Goal: Navigation & Orientation: Find specific page/section

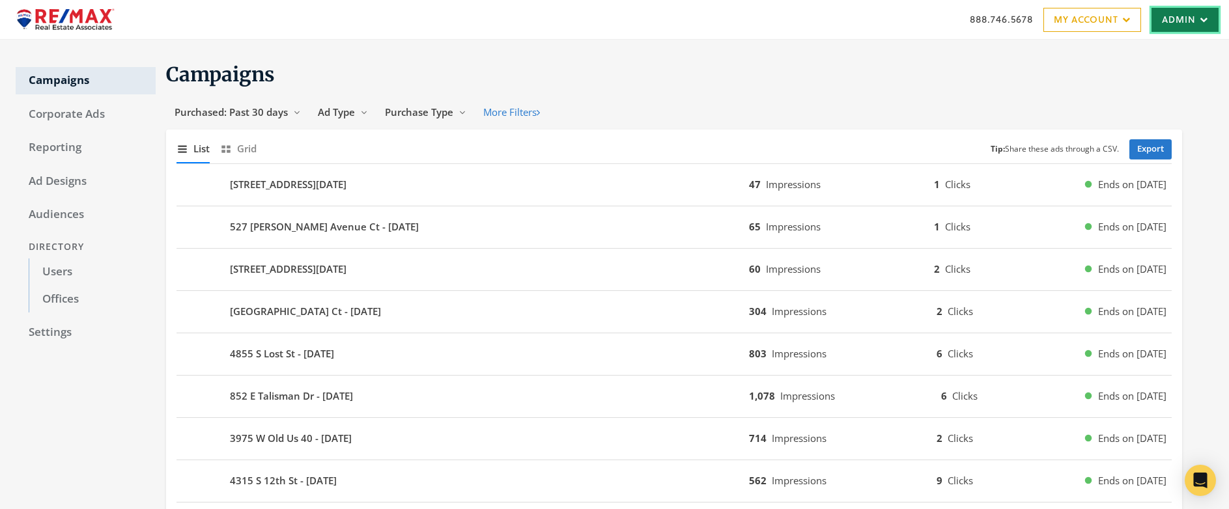
click at [1167, 20] on link "Admin" at bounding box center [1184, 20] width 67 height 24
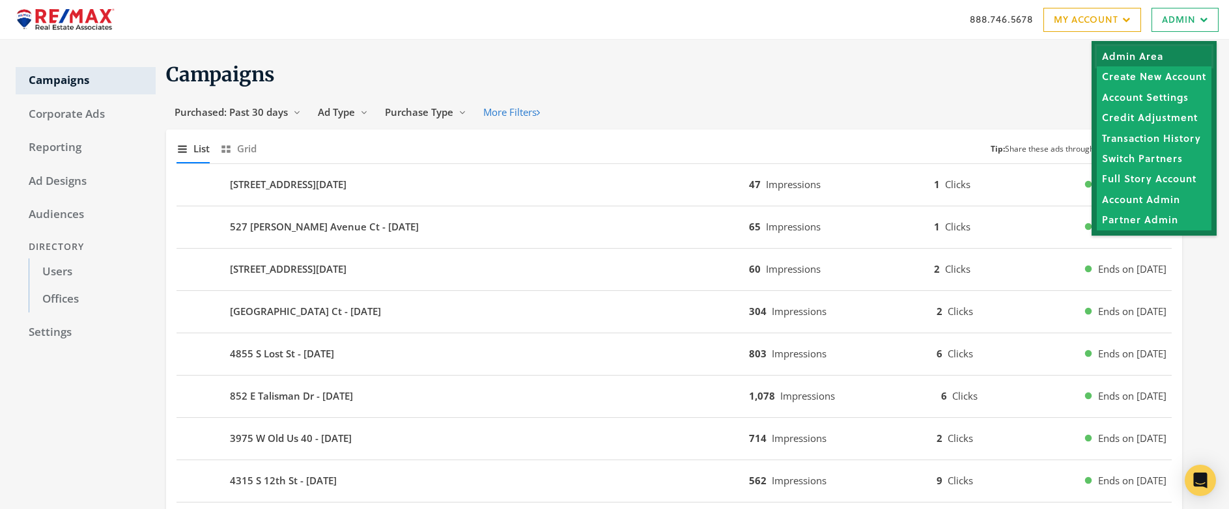
click at [1147, 59] on link "Admin Area" at bounding box center [1153, 56] width 115 height 20
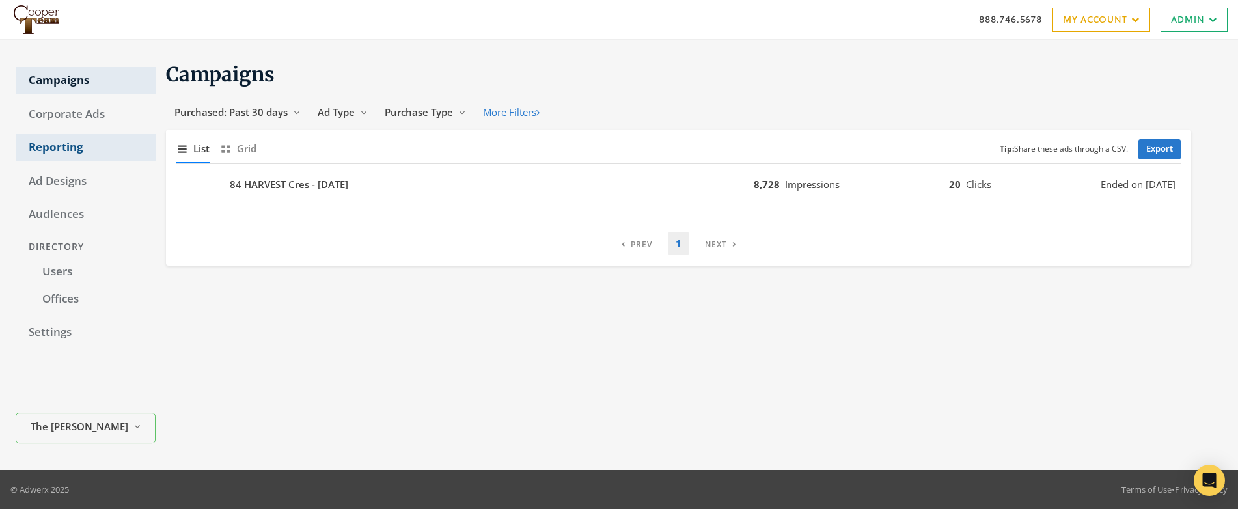
click at [66, 151] on link "Reporting" at bounding box center [86, 147] width 140 height 27
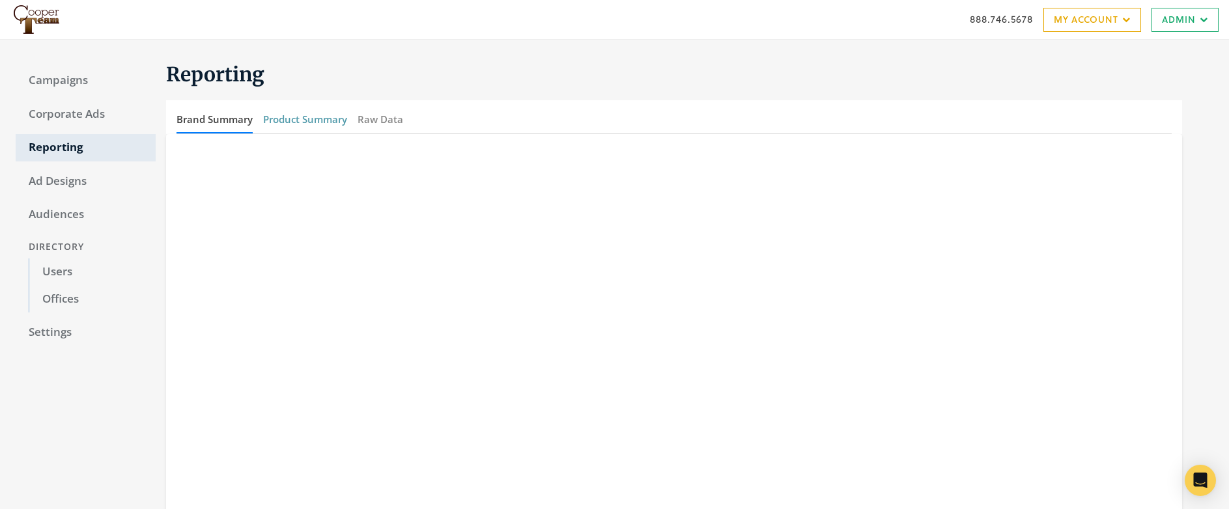
click at [317, 120] on button "Product Summary" at bounding box center [305, 119] width 84 height 28
click at [65, 81] on link "Campaigns" at bounding box center [86, 80] width 140 height 27
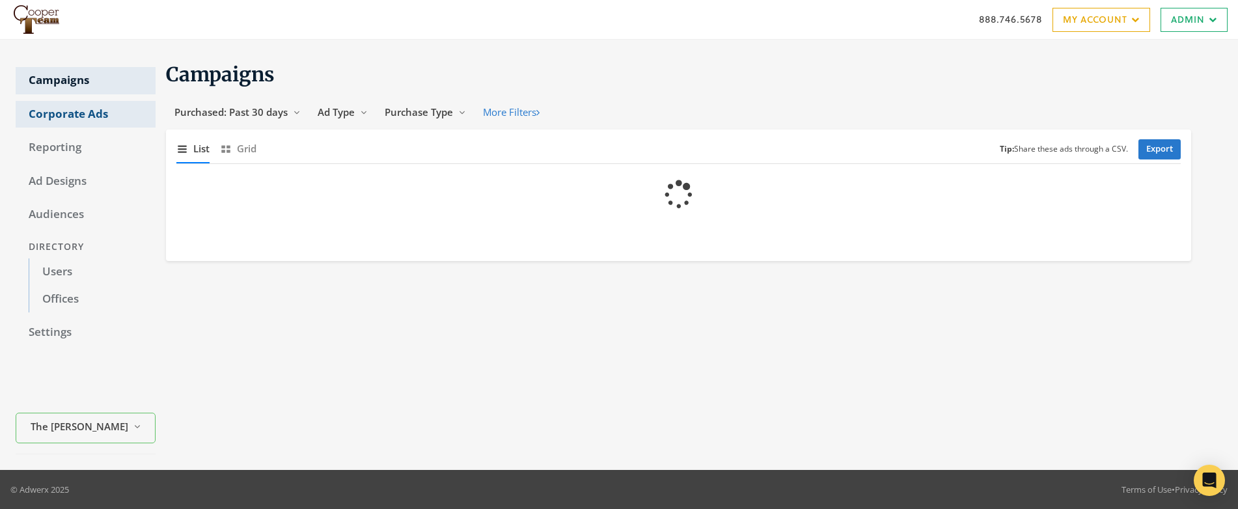
click at [64, 113] on link "Corporate Ads" at bounding box center [86, 114] width 140 height 27
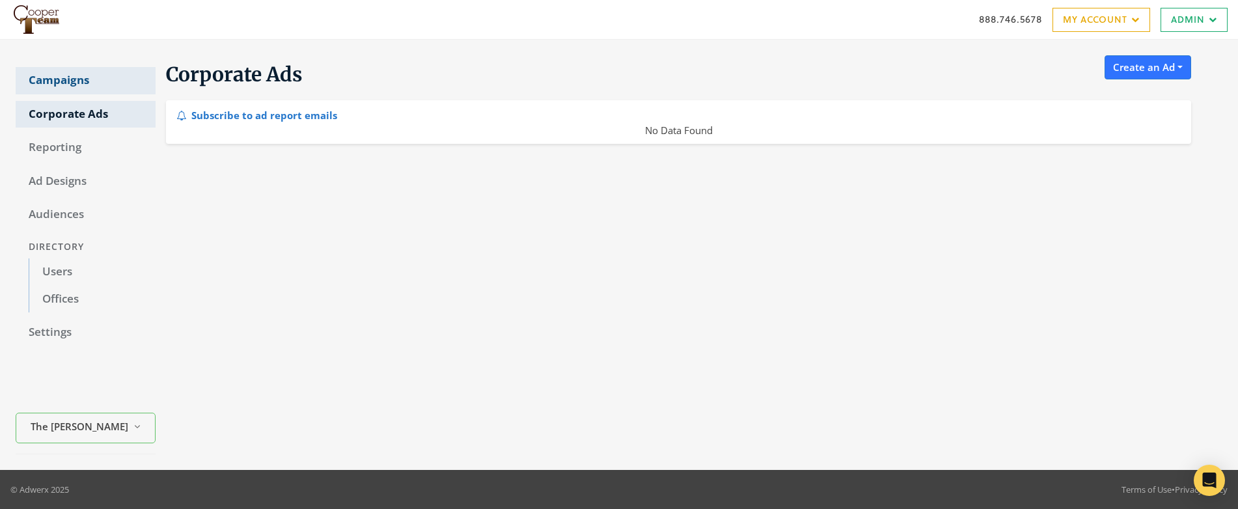
click at [68, 83] on link "Campaigns" at bounding box center [86, 80] width 140 height 27
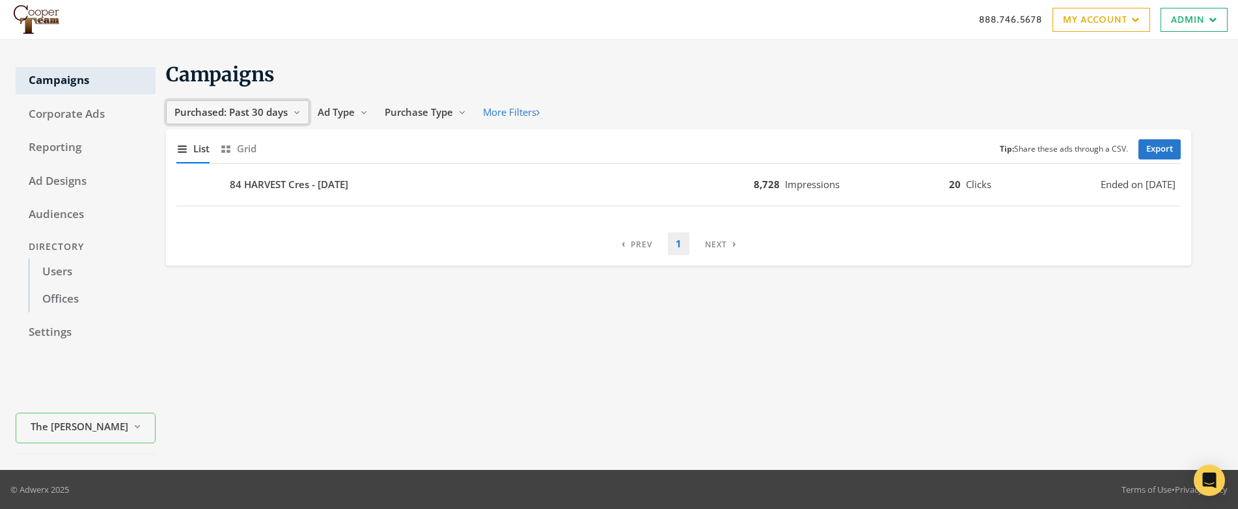
click at [257, 111] on span "Purchased: Past 30 days" at bounding box center [230, 111] width 113 height 13
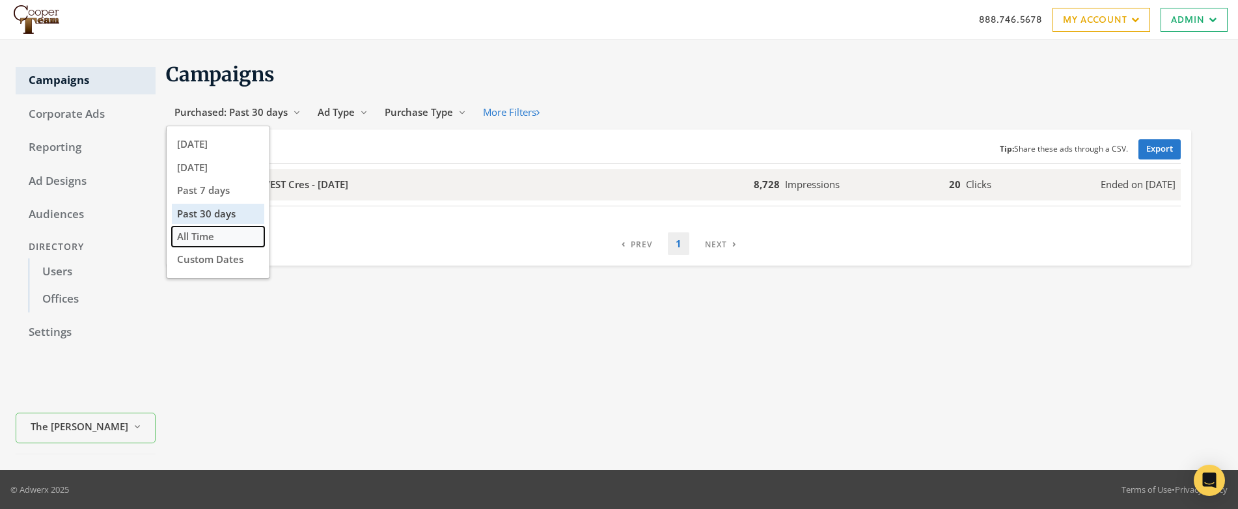
click at [219, 240] on button "All Time" at bounding box center [218, 237] width 92 height 20
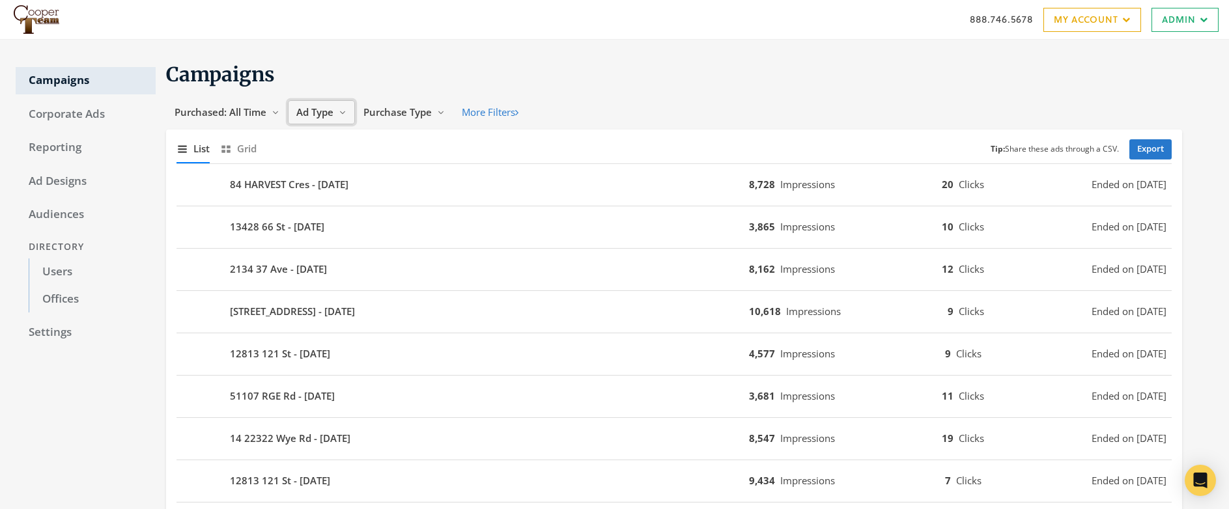
click at [307, 114] on span "Ad Type" at bounding box center [314, 111] width 37 height 13
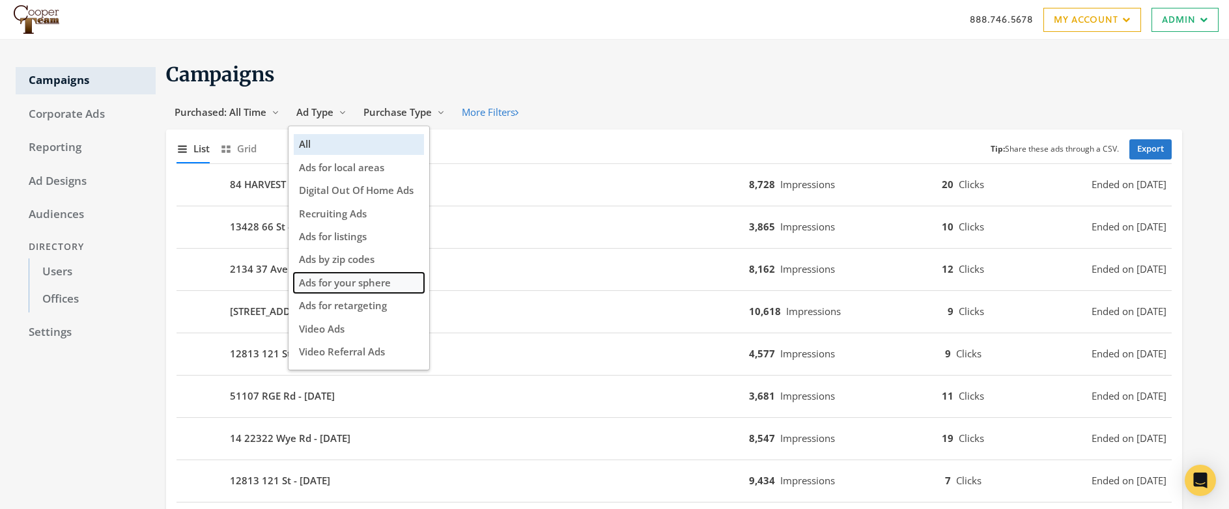
click at [352, 282] on span "Ads for your sphere" at bounding box center [345, 282] width 92 height 13
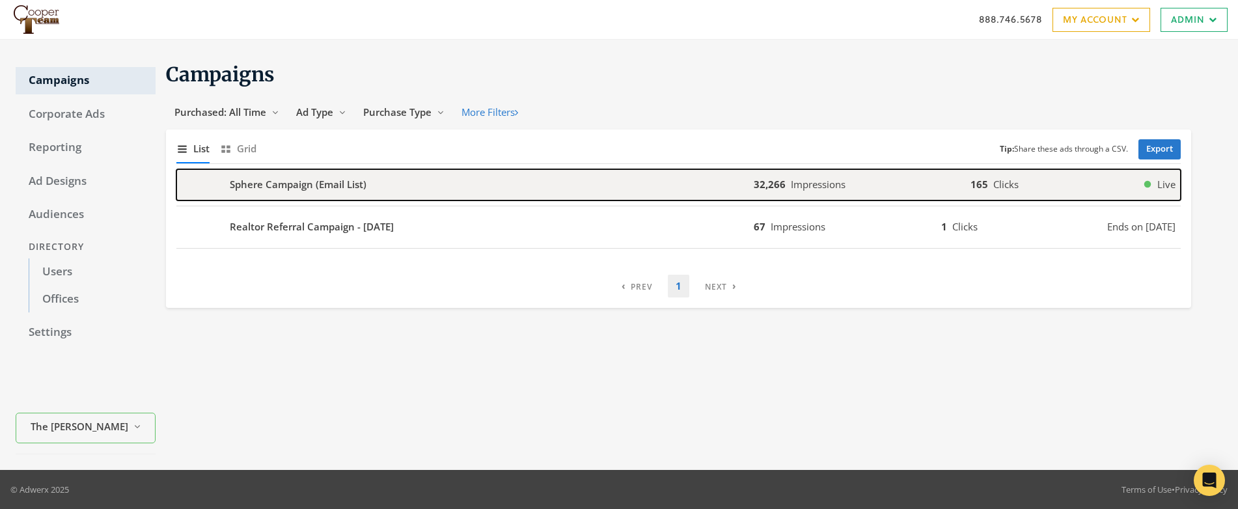
click at [277, 182] on b "Sphere Campaign (Email List)" at bounding box center [298, 184] width 137 height 15
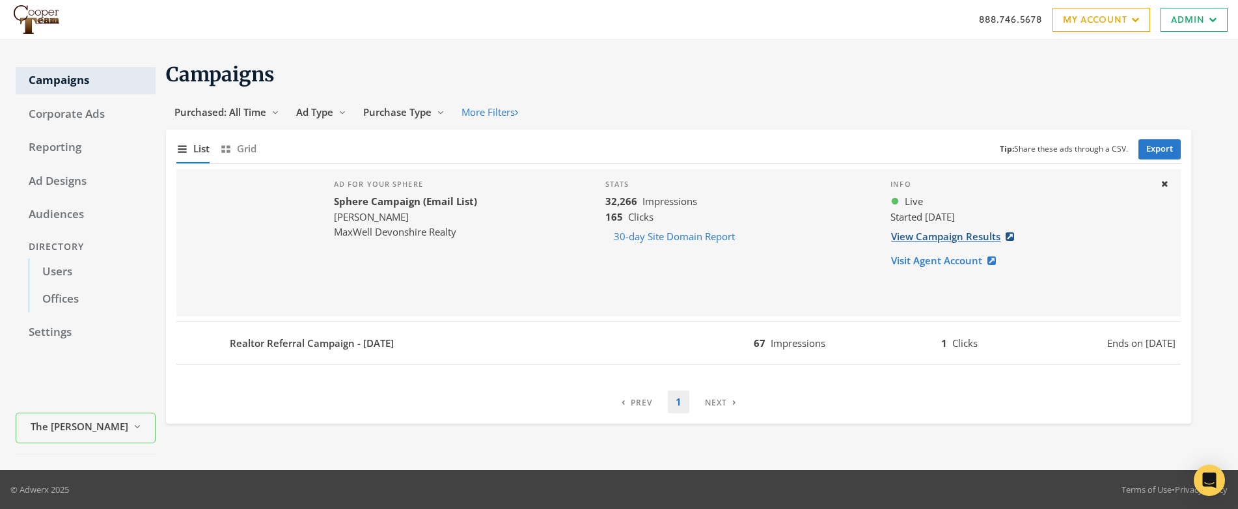
click at [913, 236] on link "View Campaign Results" at bounding box center [957, 237] width 132 height 24
click at [1079, 20] on link "My Account" at bounding box center [1102, 20] width 98 height 24
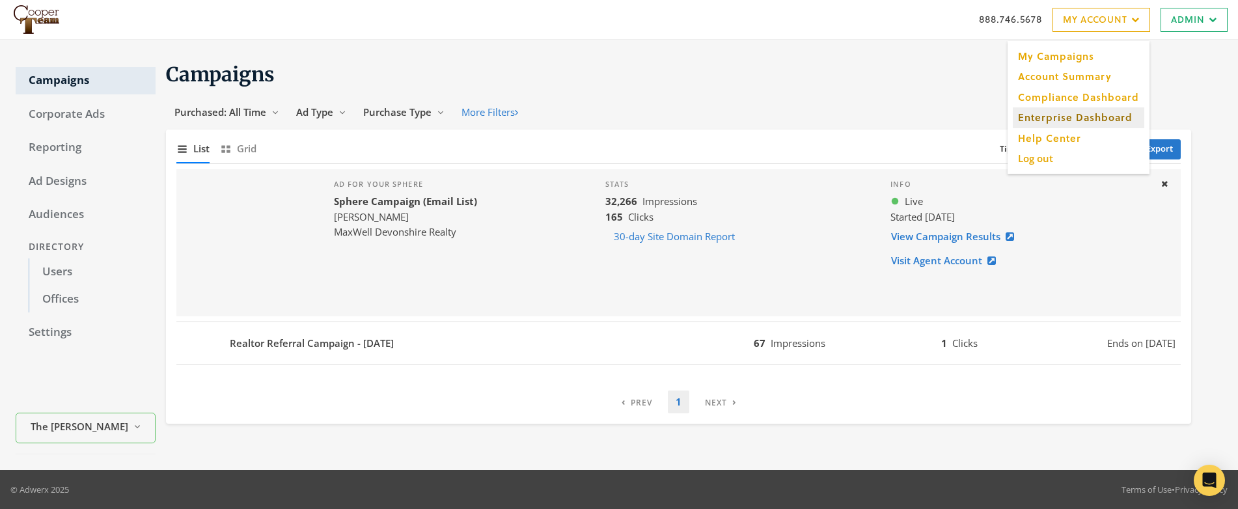
click at [1059, 119] on link "Enterprise Dashboard" at bounding box center [1079, 117] width 132 height 20
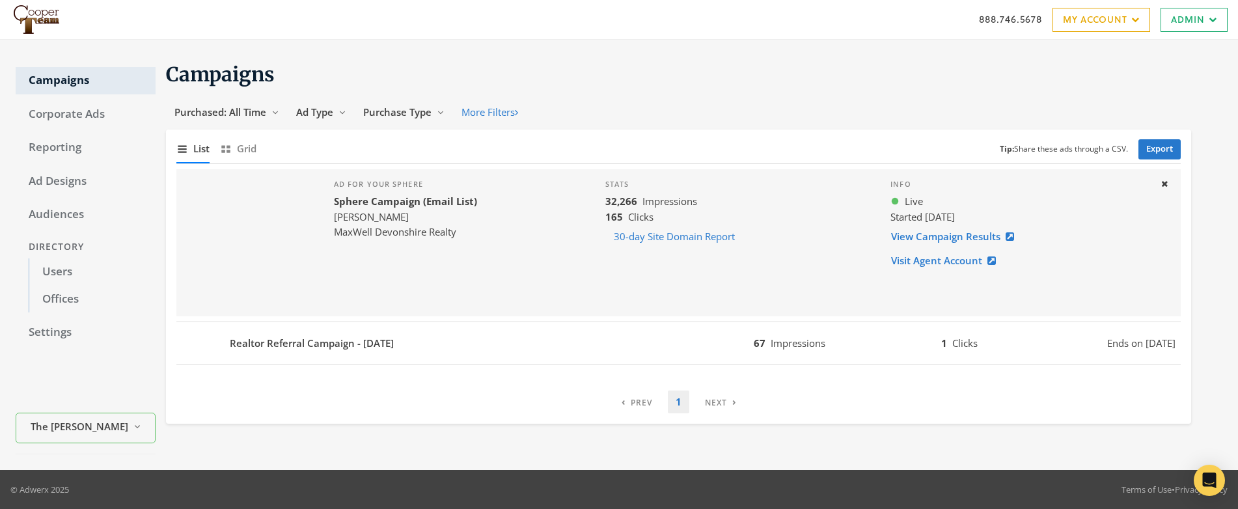
click at [266, 218] on div at bounding box center [249, 242] width 147 height 147
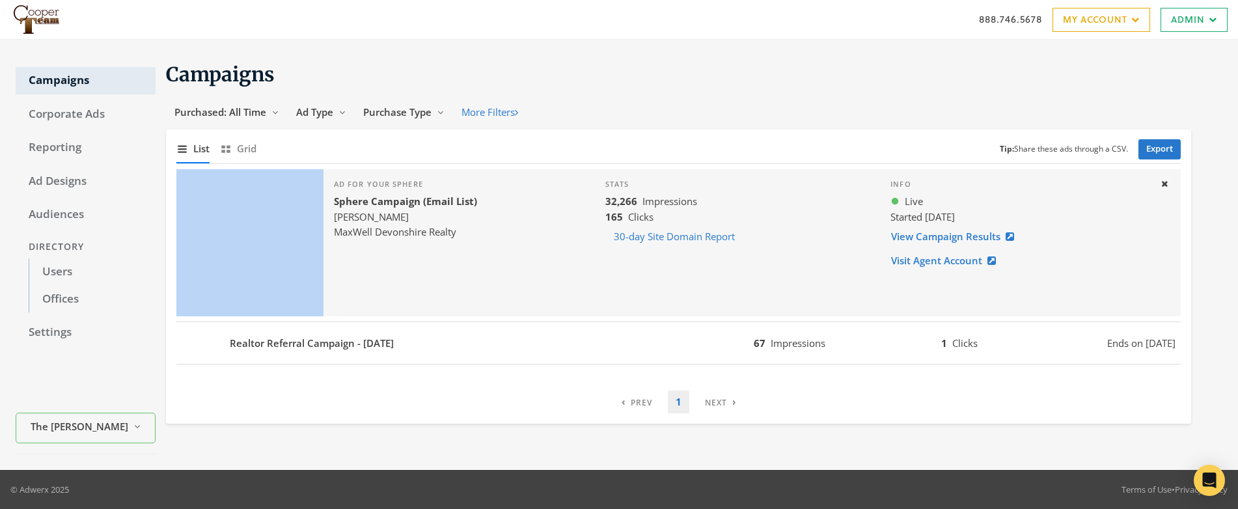
click at [265, 218] on div at bounding box center [249, 242] width 147 height 147
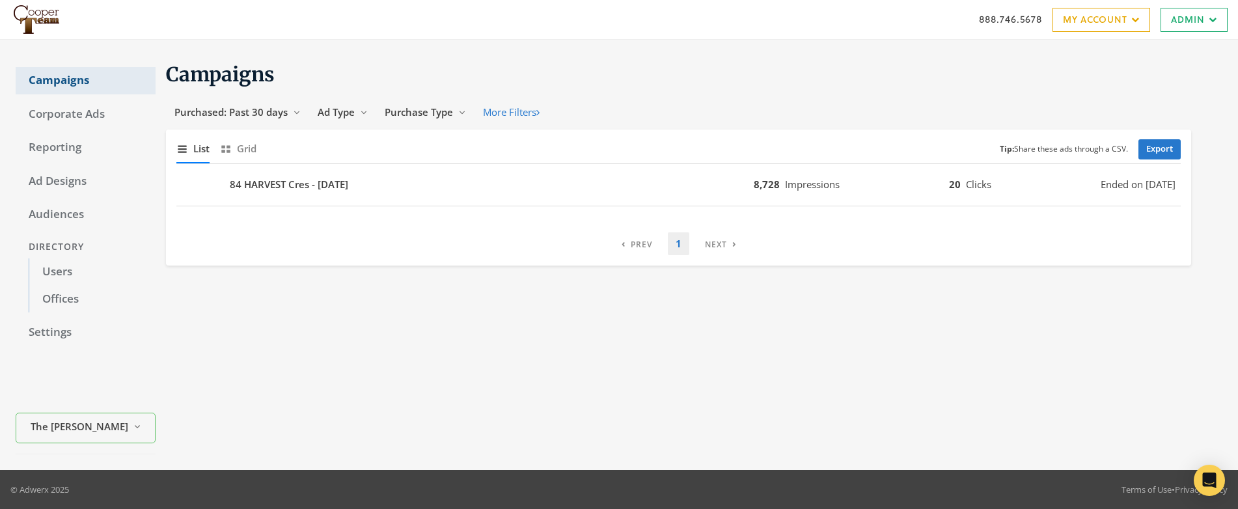
click at [69, 79] on link "Campaigns" at bounding box center [86, 80] width 140 height 27
click at [207, 112] on span "Purchased: Past 30 days" at bounding box center [230, 111] width 113 height 13
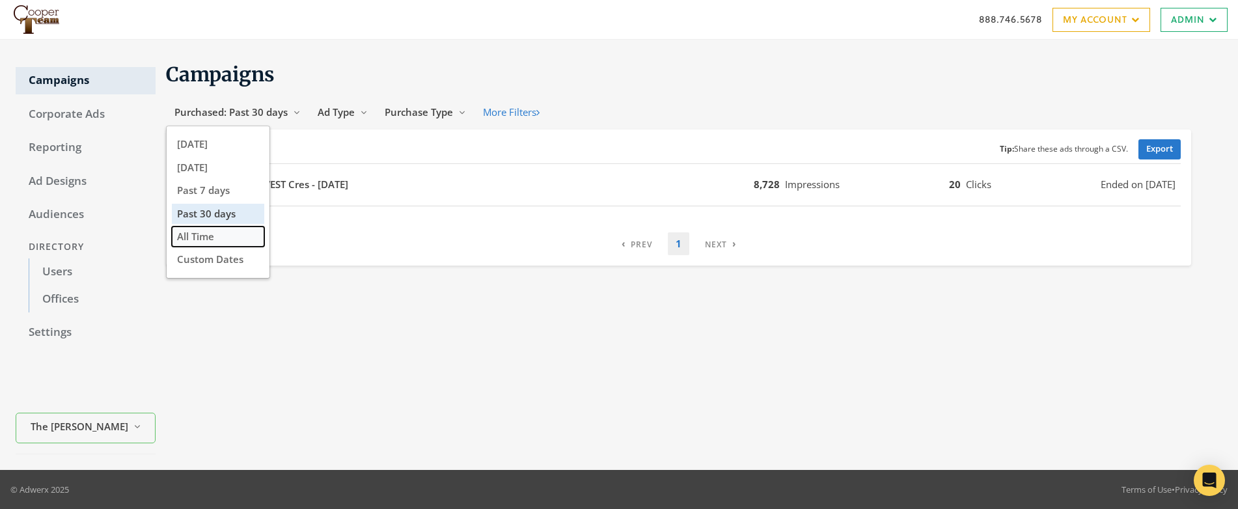
click at [208, 238] on span "All Time" at bounding box center [195, 236] width 37 height 13
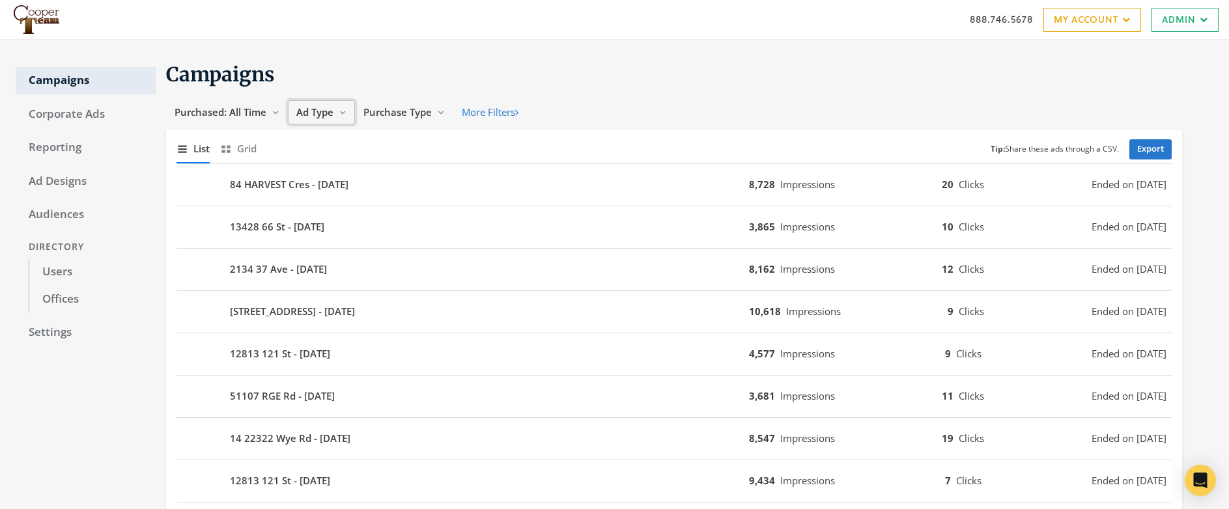
click at [320, 111] on span "Ad Type" at bounding box center [314, 111] width 37 height 13
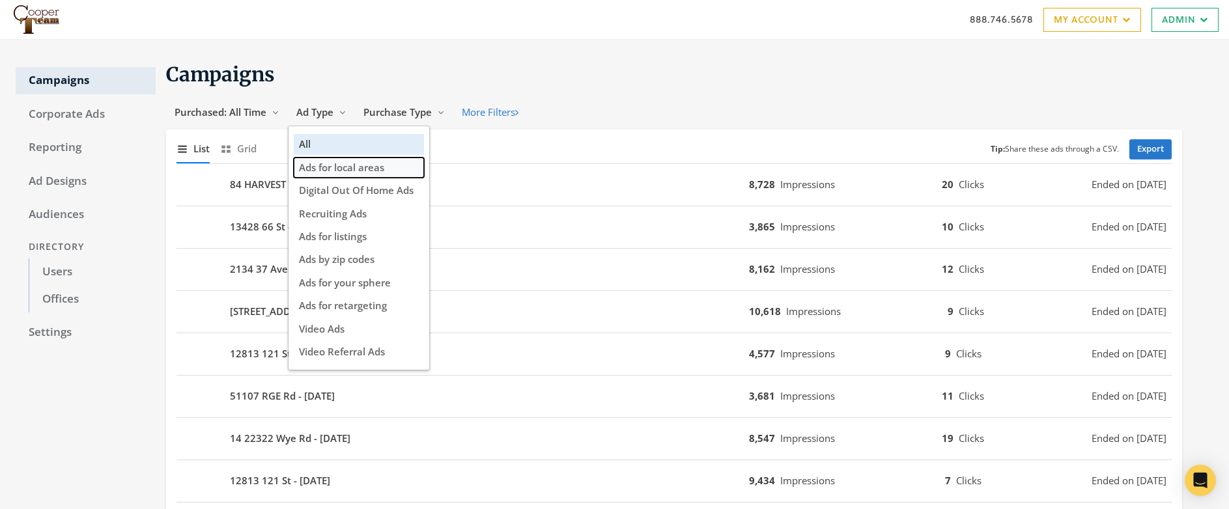
click at [340, 167] on span "Ads for local areas" at bounding box center [341, 167] width 85 height 13
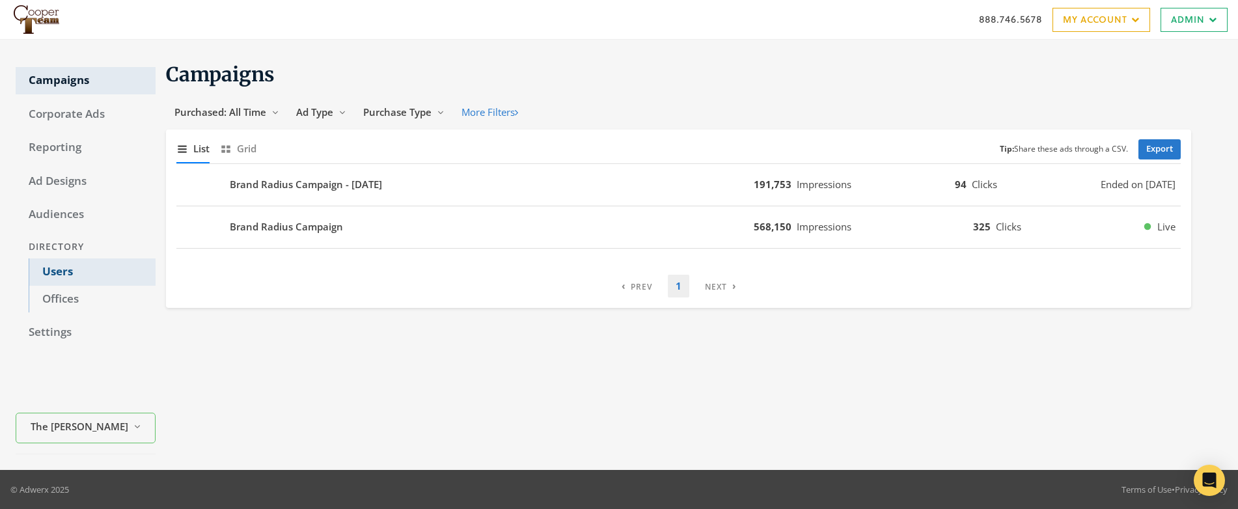
click at [58, 271] on link "Users" at bounding box center [92, 271] width 127 height 27
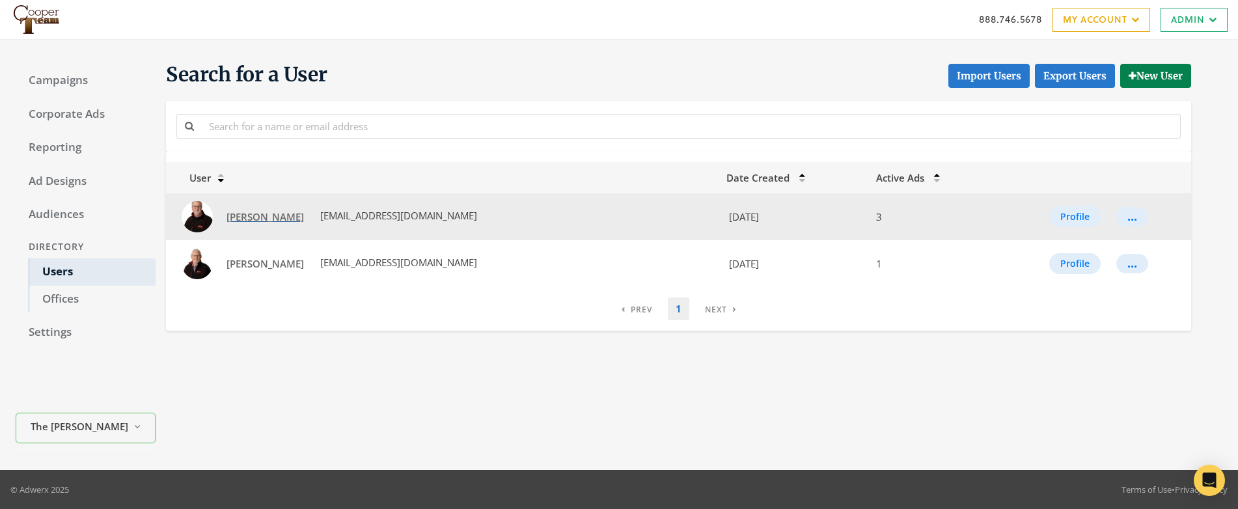
click at [258, 217] on span "[PERSON_NAME]" at bounding box center [265, 216] width 77 height 13
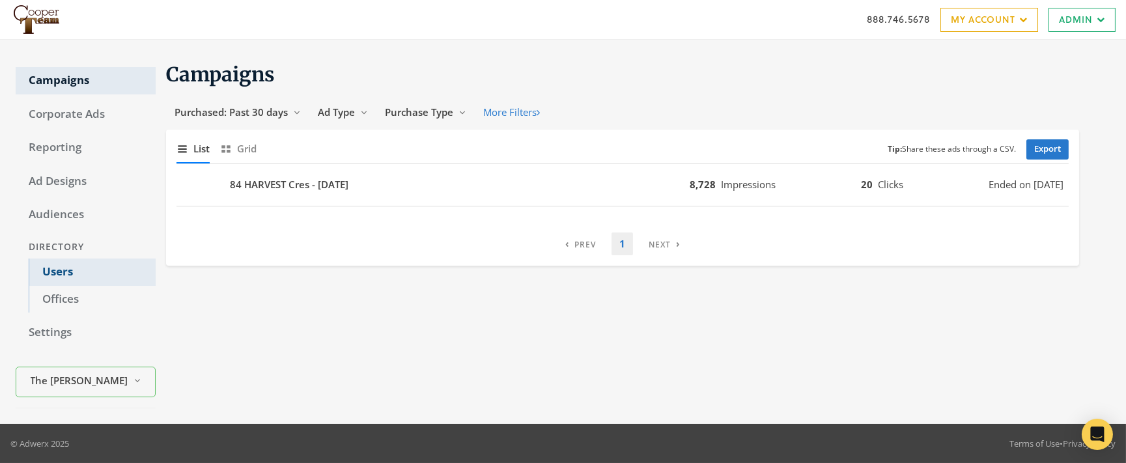
click at [59, 273] on link "Users" at bounding box center [92, 271] width 127 height 27
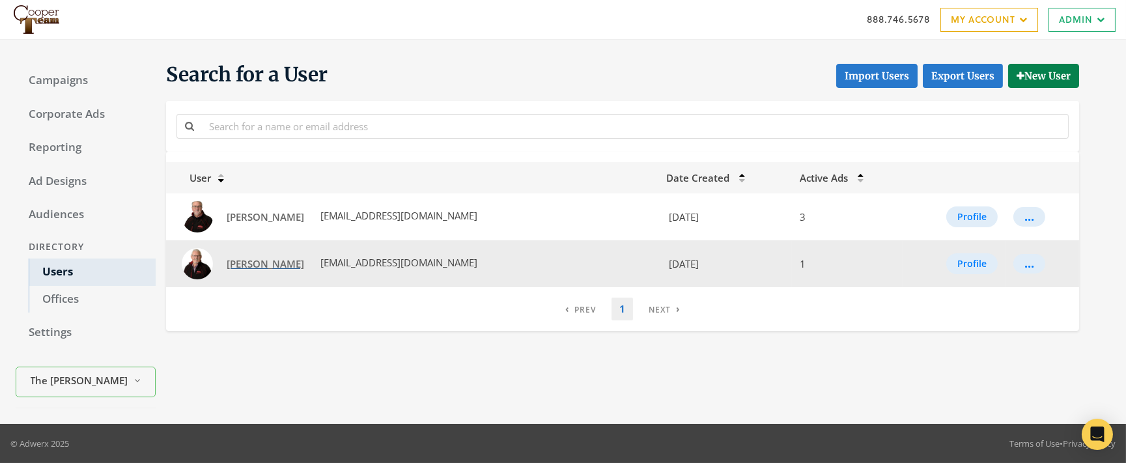
click at [232, 262] on span "Jeff Taylor" at bounding box center [265, 263] width 77 height 13
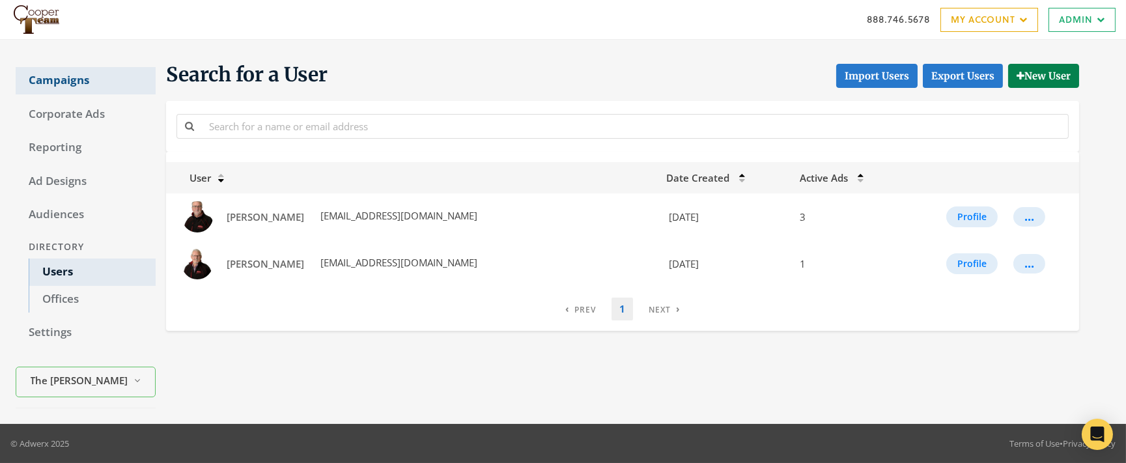
click at [53, 79] on link "Campaigns" at bounding box center [86, 80] width 140 height 27
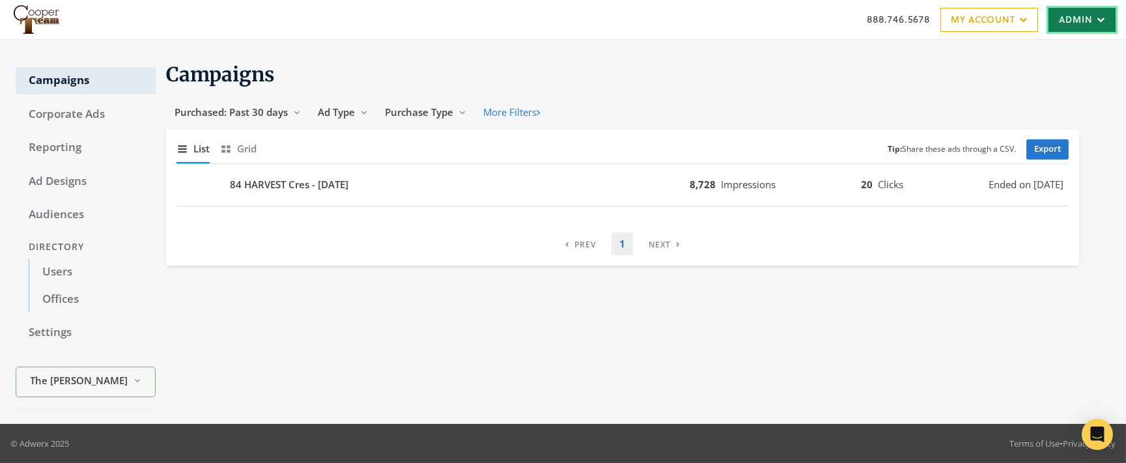
click at [1072, 19] on link "Admin" at bounding box center [1081, 20] width 67 height 24
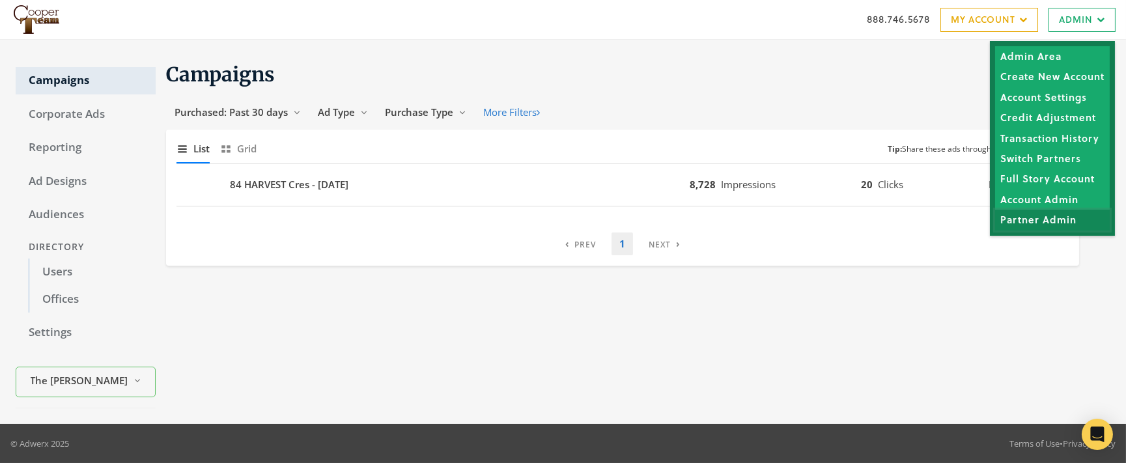
click at [1054, 222] on link "Partner Admin" at bounding box center [1052, 220] width 115 height 20
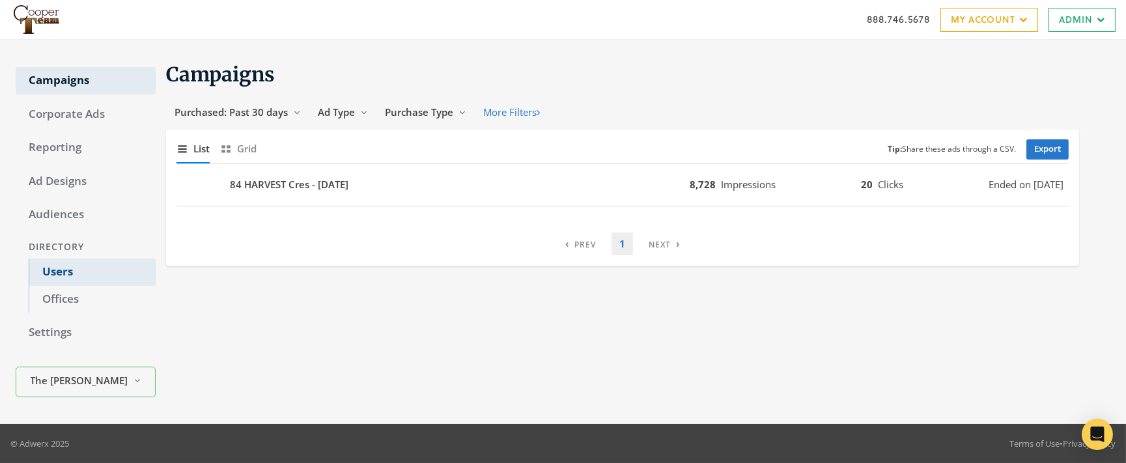
click at [57, 271] on link "Users" at bounding box center [92, 271] width 127 height 27
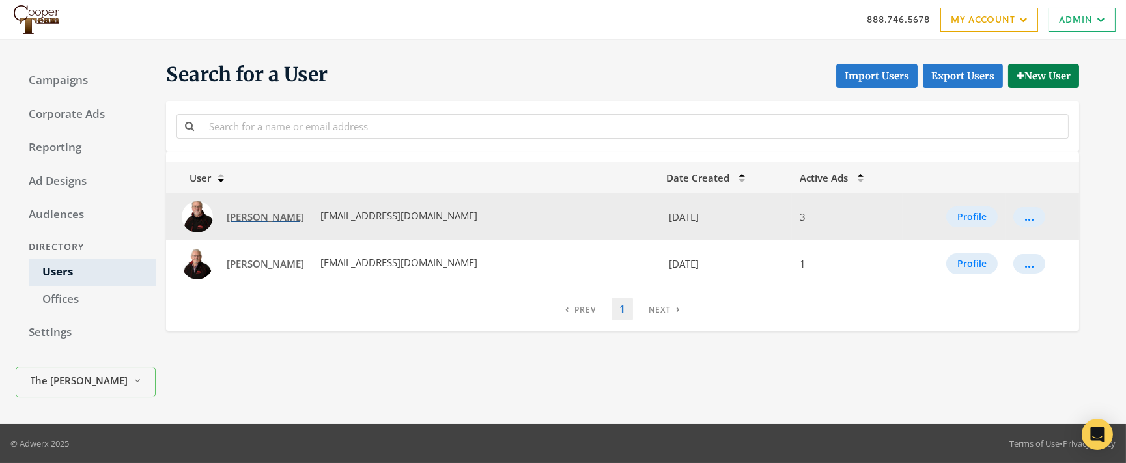
click at [242, 217] on span "[PERSON_NAME]" at bounding box center [265, 216] width 77 height 13
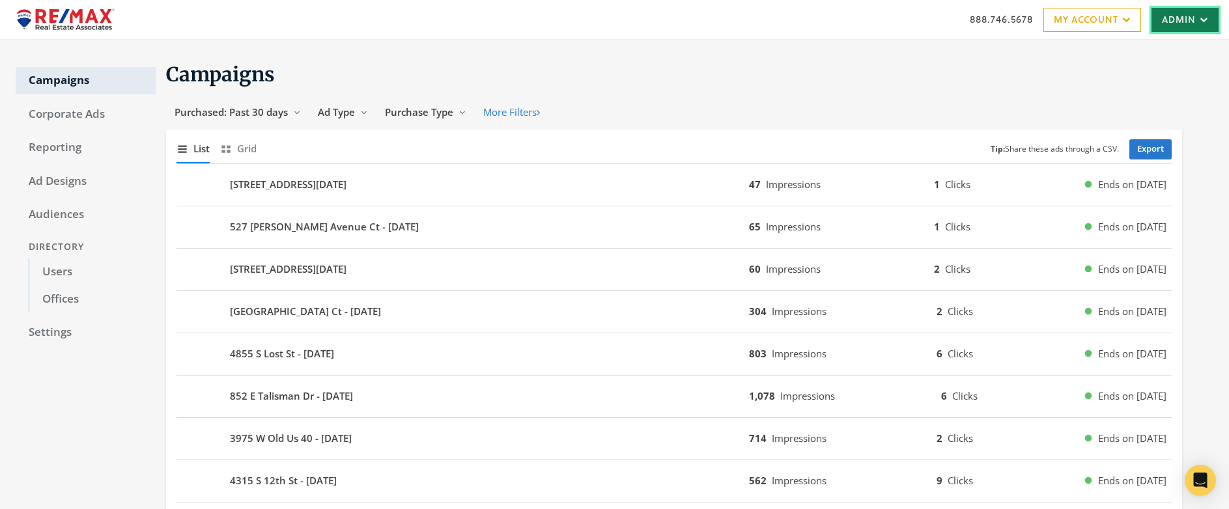
click at [1189, 20] on link "Admin" at bounding box center [1184, 20] width 67 height 24
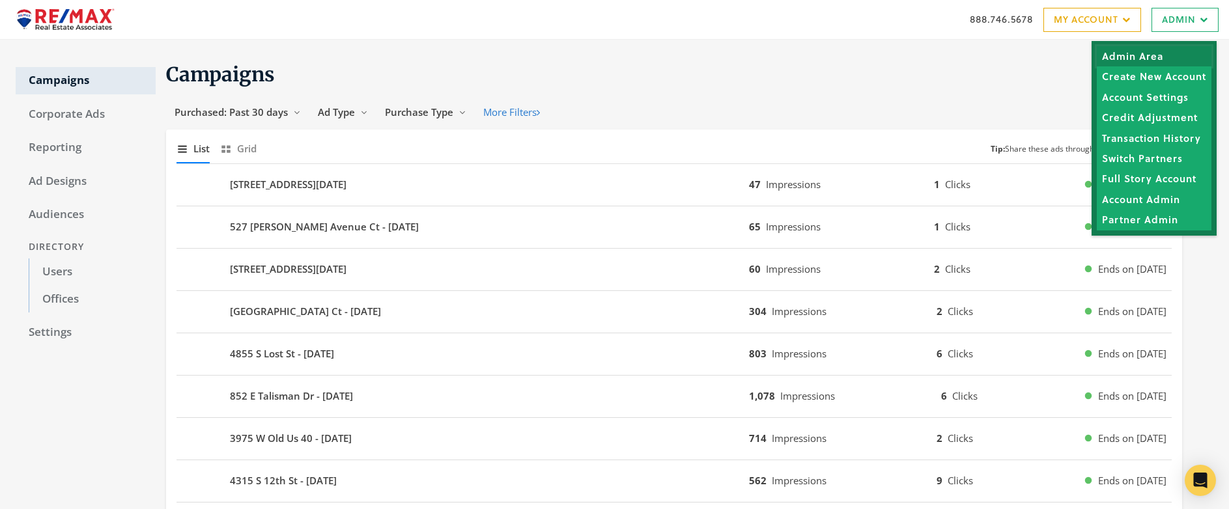
click at [1153, 54] on link "Admin Area" at bounding box center [1153, 56] width 115 height 20
